Goal: Task Accomplishment & Management: Use online tool/utility

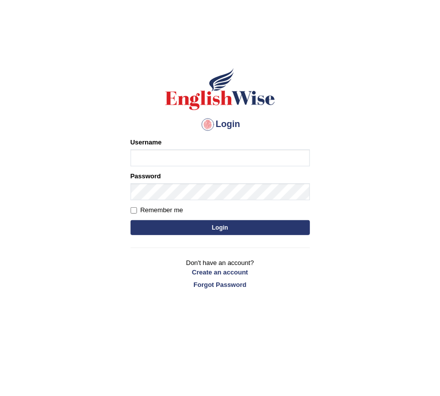
type input "scarlet30"
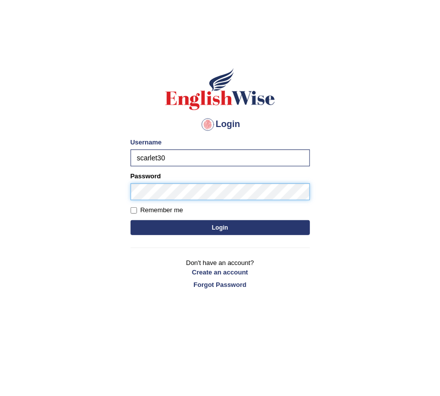
click at [130, 220] on button "Login" at bounding box center [219, 227] width 179 height 15
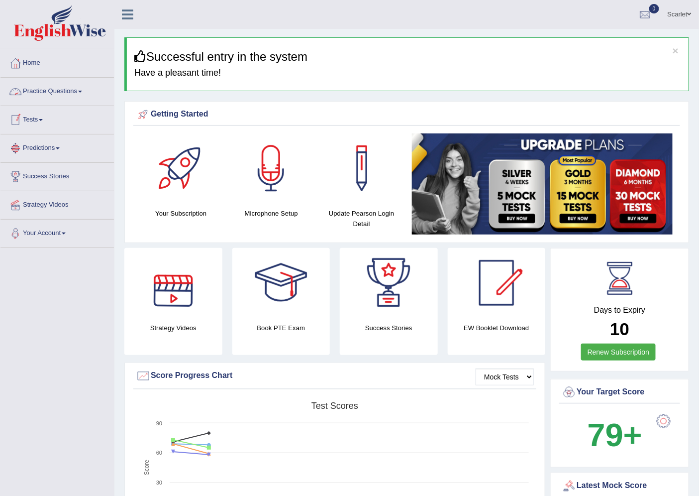
click at [65, 90] on link "Practice Questions" at bounding box center [56, 90] width 113 height 25
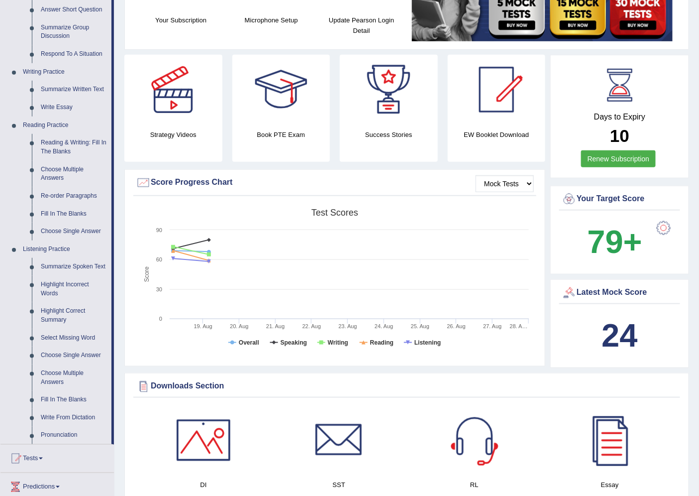
scroll to position [221, 0]
